Goal: Transaction & Acquisition: Purchase product/service

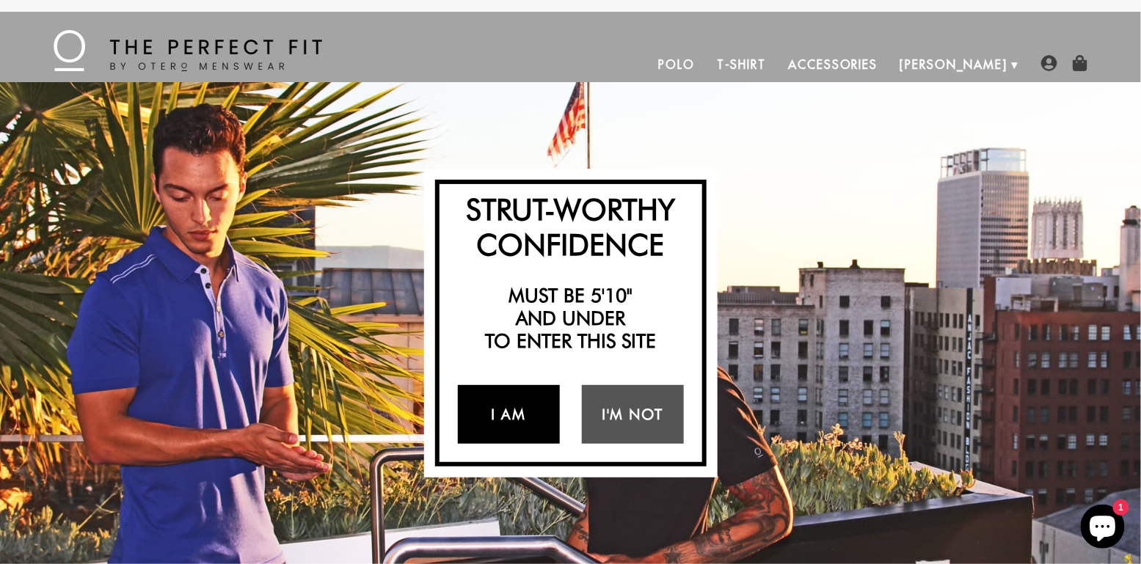
click at [522, 407] on link "I Am" at bounding box center [509, 414] width 102 height 59
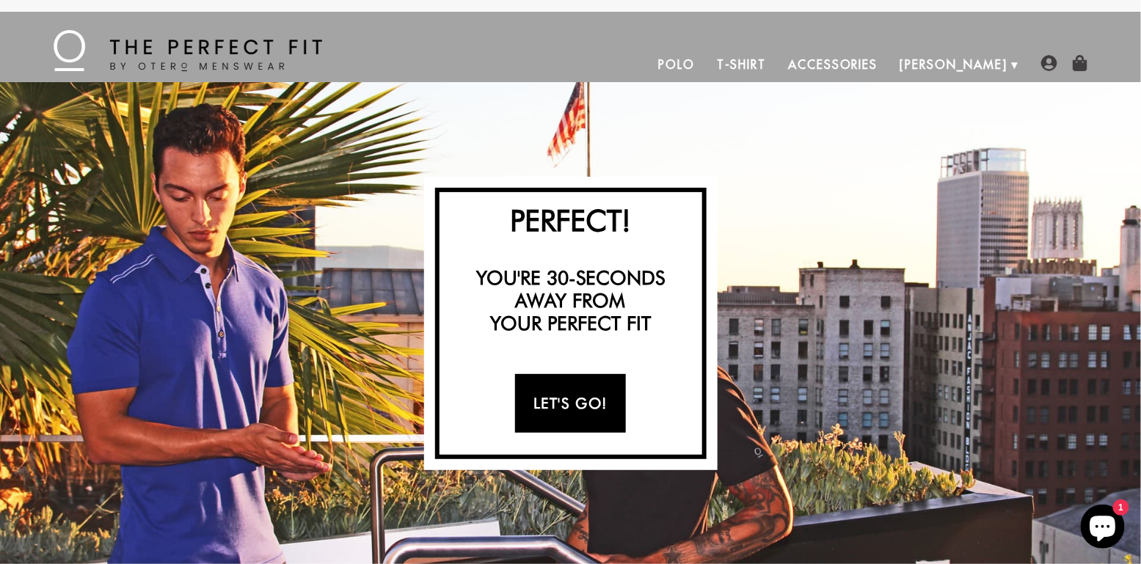
click at [566, 399] on link "Let's Go!" at bounding box center [570, 403] width 111 height 59
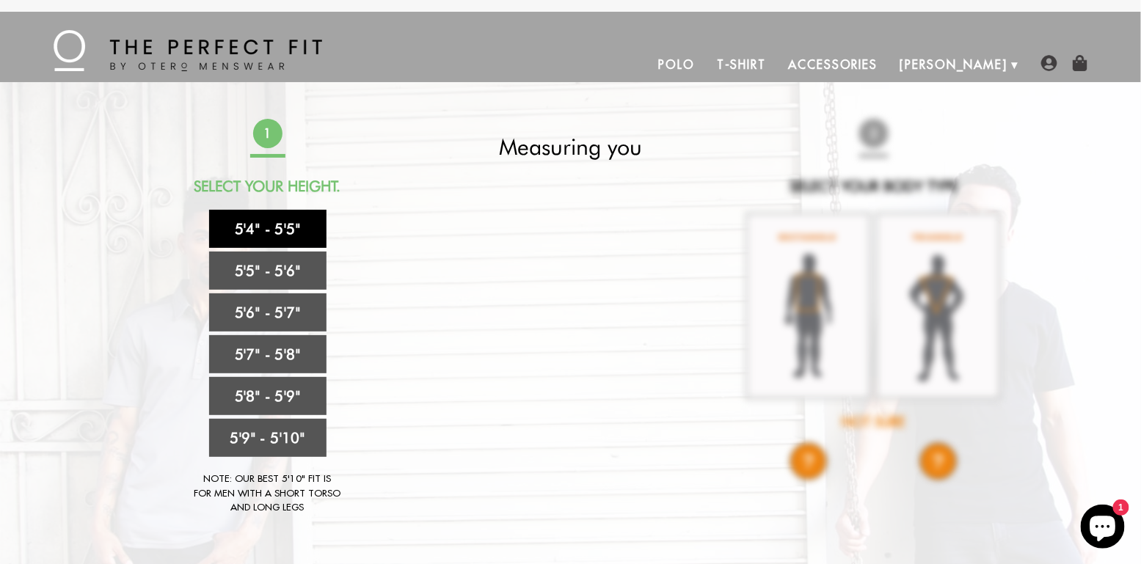
click at [258, 225] on link "5'4" - 5'5"" at bounding box center [267, 229] width 117 height 38
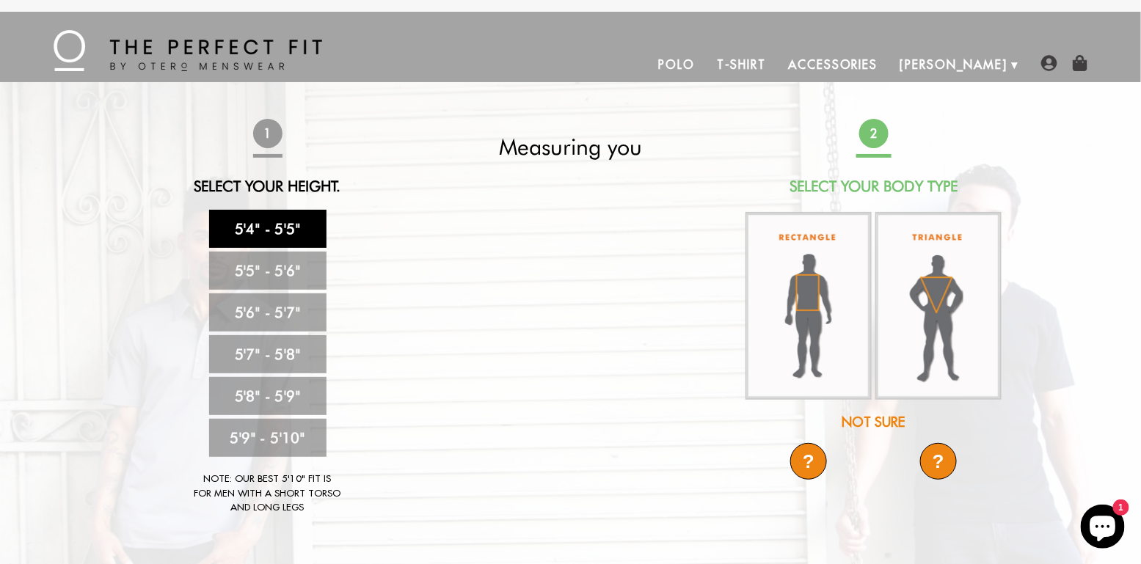
click at [867, 415] on div "Not Sure" at bounding box center [874, 423] width 260 height 20
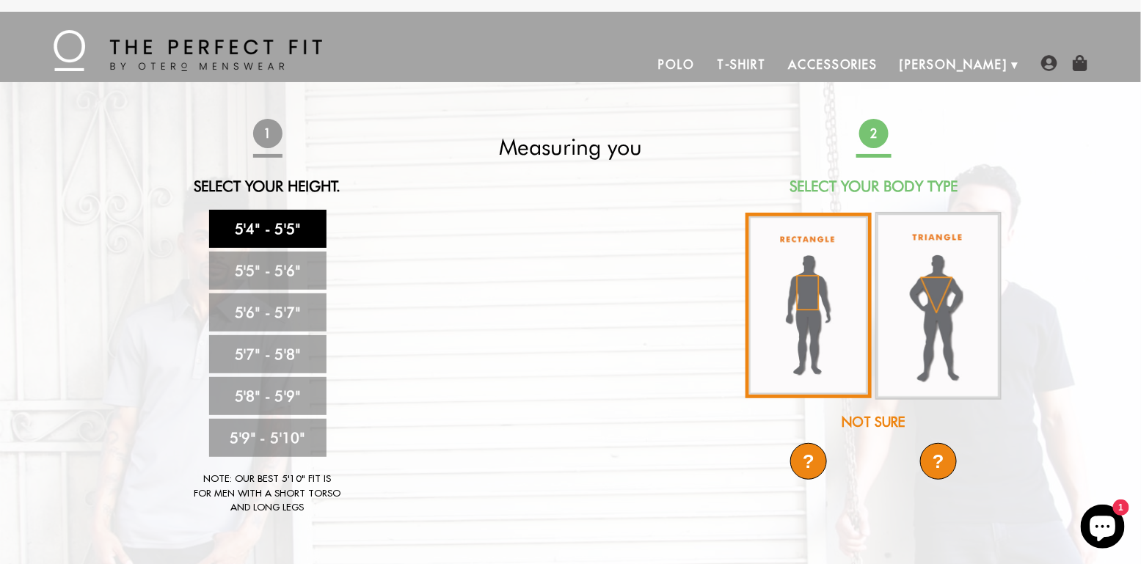
click at [818, 314] on img at bounding box center [809, 306] width 126 height 186
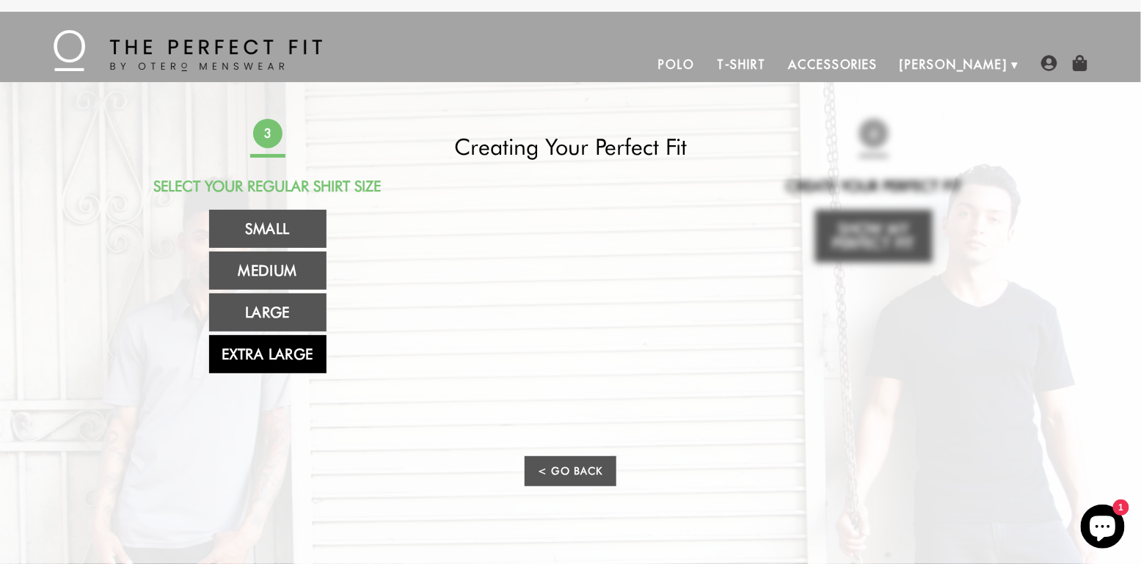
click at [279, 355] on link "Extra Large" at bounding box center [267, 354] width 117 height 38
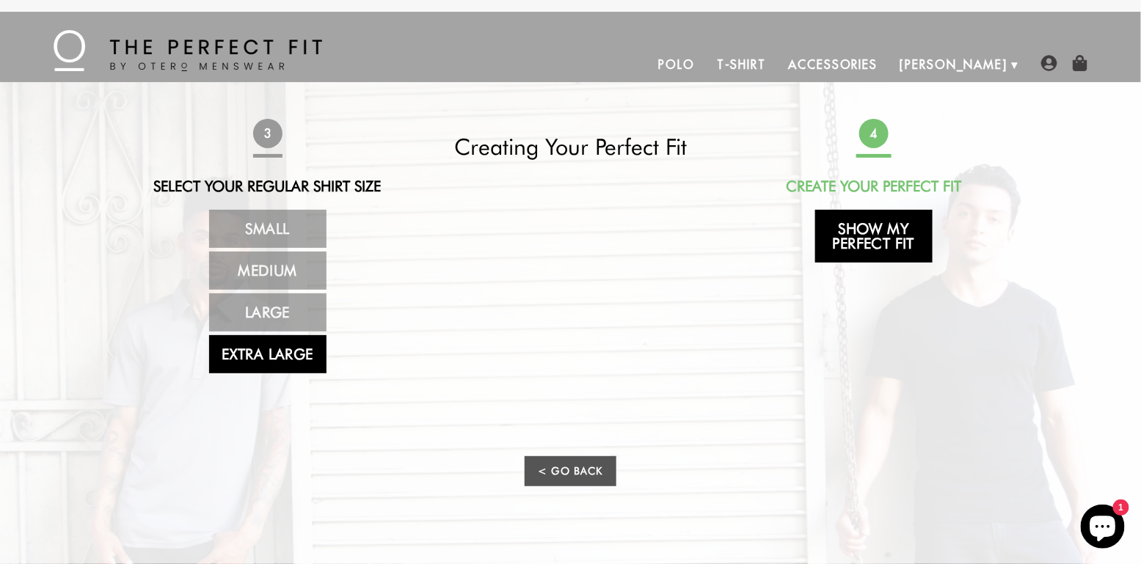
click at [875, 235] on link "Show My Perfect Fit" at bounding box center [874, 236] width 117 height 53
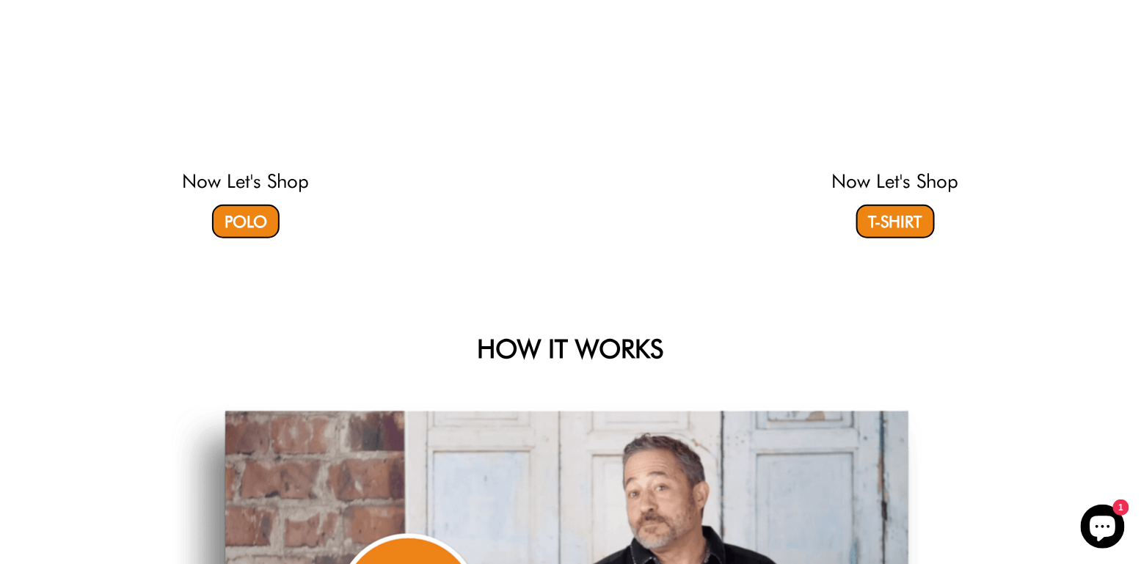
scroll to position [109, 0]
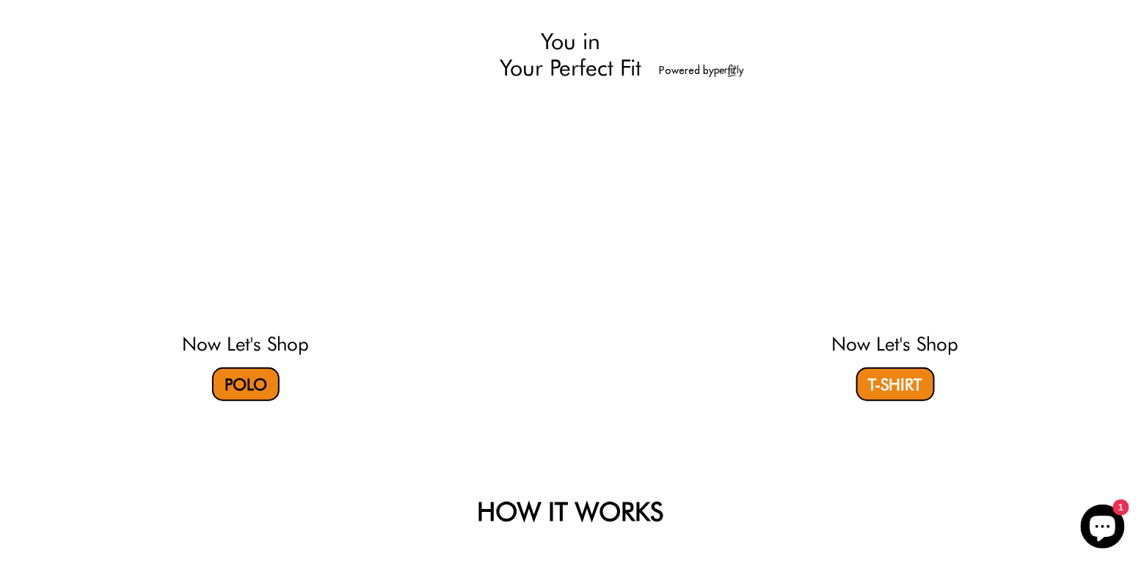
click at [246, 377] on link "Polo" at bounding box center [246, 385] width 68 height 34
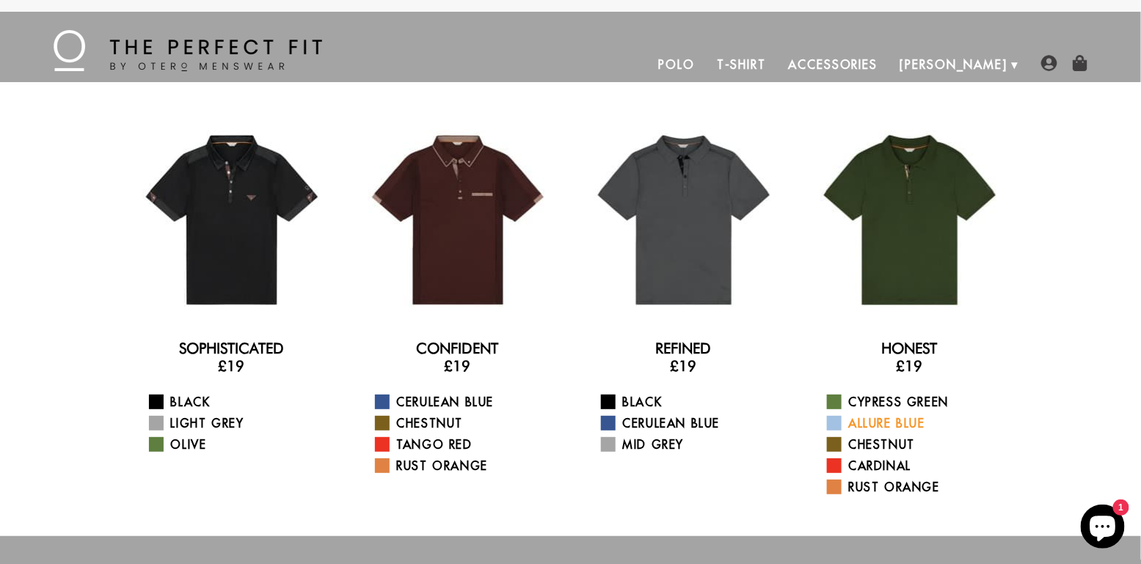
click at [875, 421] on link "Allure Blue" at bounding box center [919, 424] width 184 height 18
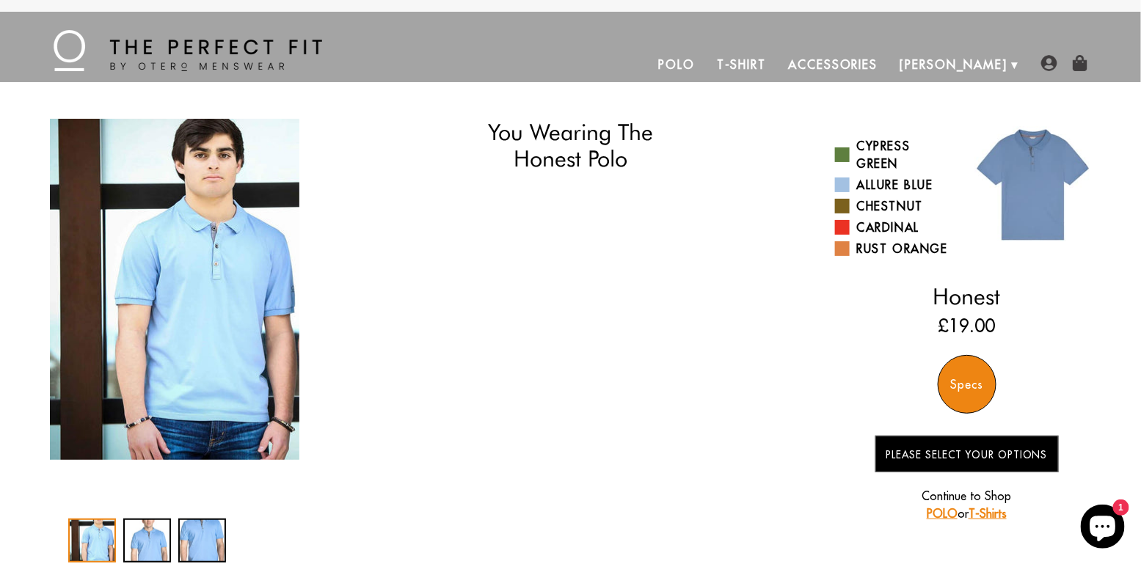
click at [986, 506] on link "T-Shirts" at bounding box center [988, 513] width 38 height 15
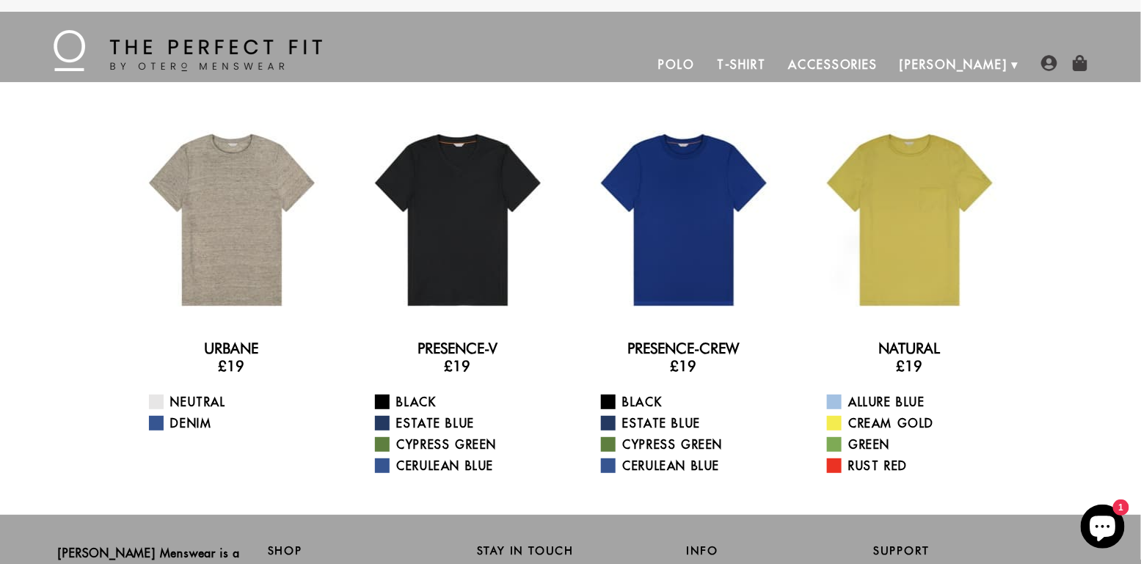
click at [706, 67] on link "Polo" at bounding box center [676, 64] width 59 height 35
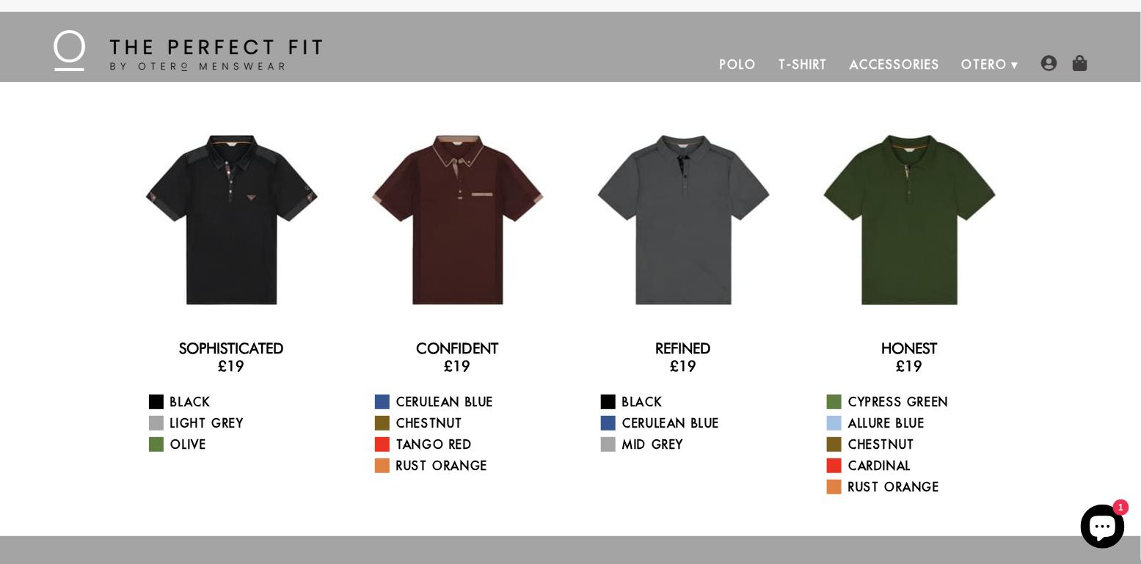
scroll to position [109, 0]
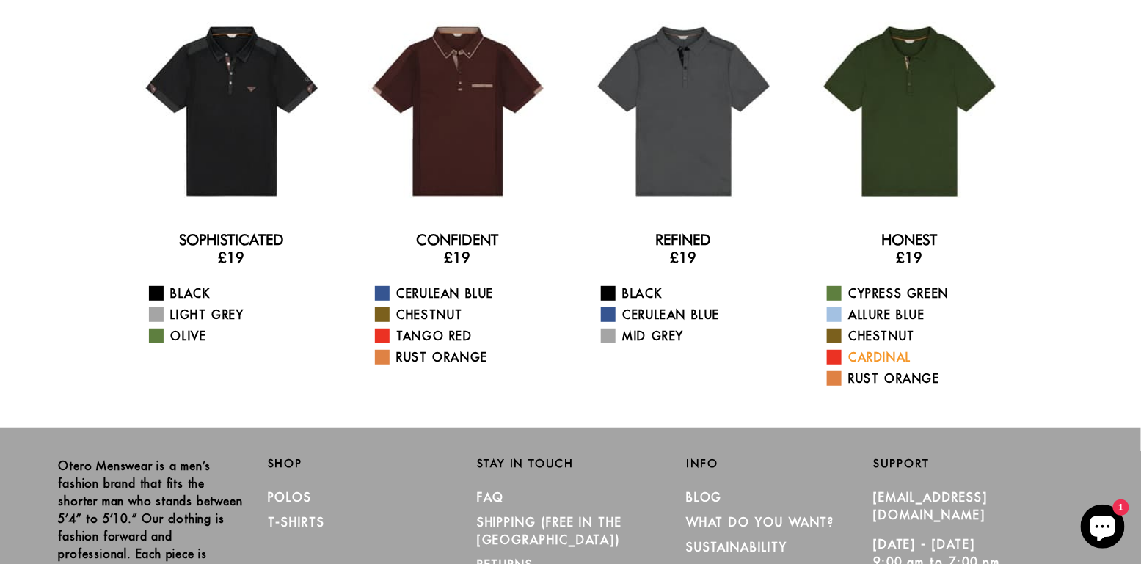
click at [878, 354] on link "Cardinal" at bounding box center [919, 358] width 184 height 18
